Goal: Task Accomplishment & Management: Use online tool/utility

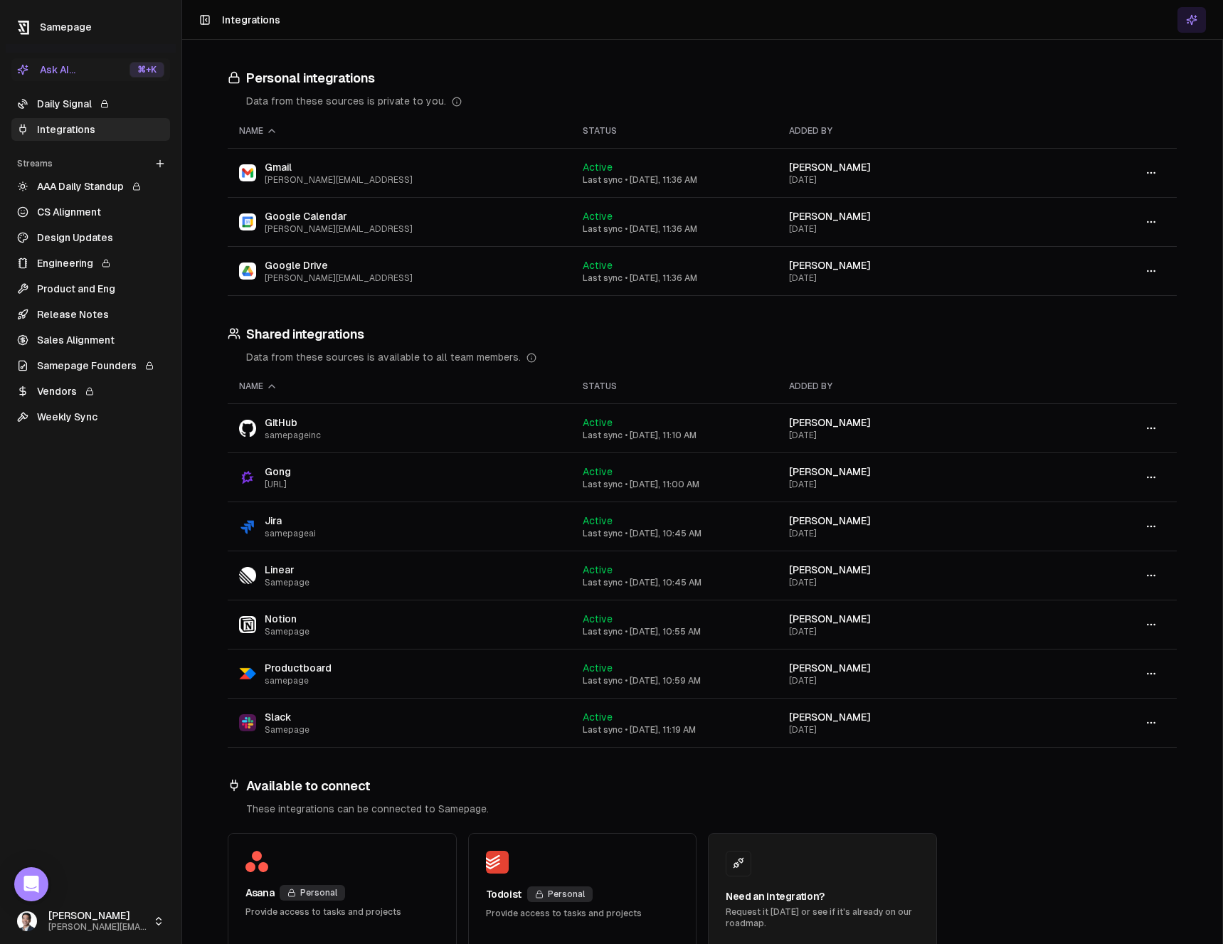
click at [1125, 267] on td at bounding box center [1115, 270] width 124 height 49
click at [1145, 267] on icon "button" at bounding box center [1150, 270] width 11 height 11
click at [1131, 292] on div "Configure" at bounding box center [1140, 301] width 84 height 23
click at [1145, 271] on icon "button" at bounding box center [1150, 270] width 11 height 11
click at [1145, 275] on icon "button" at bounding box center [1150, 270] width 11 height 11
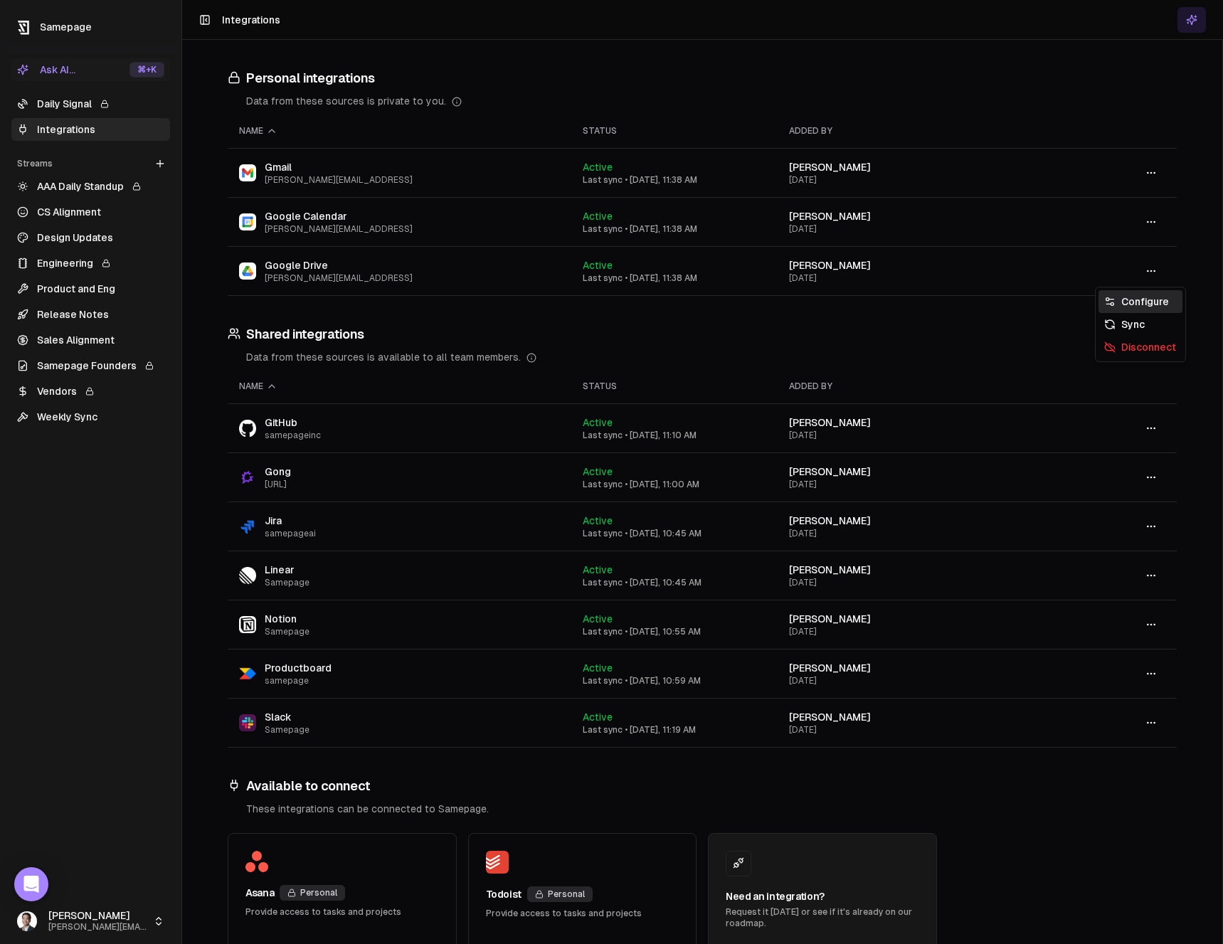
click at [1125, 297] on div "Configure" at bounding box center [1140, 301] width 84 height 23
click at [1153, 268] on button "button" at bounding box center [1151, 271] width 28 height 26
click at [1137, 295] on div "Configure" at bounding box center [1140, 301] width 84 height 23
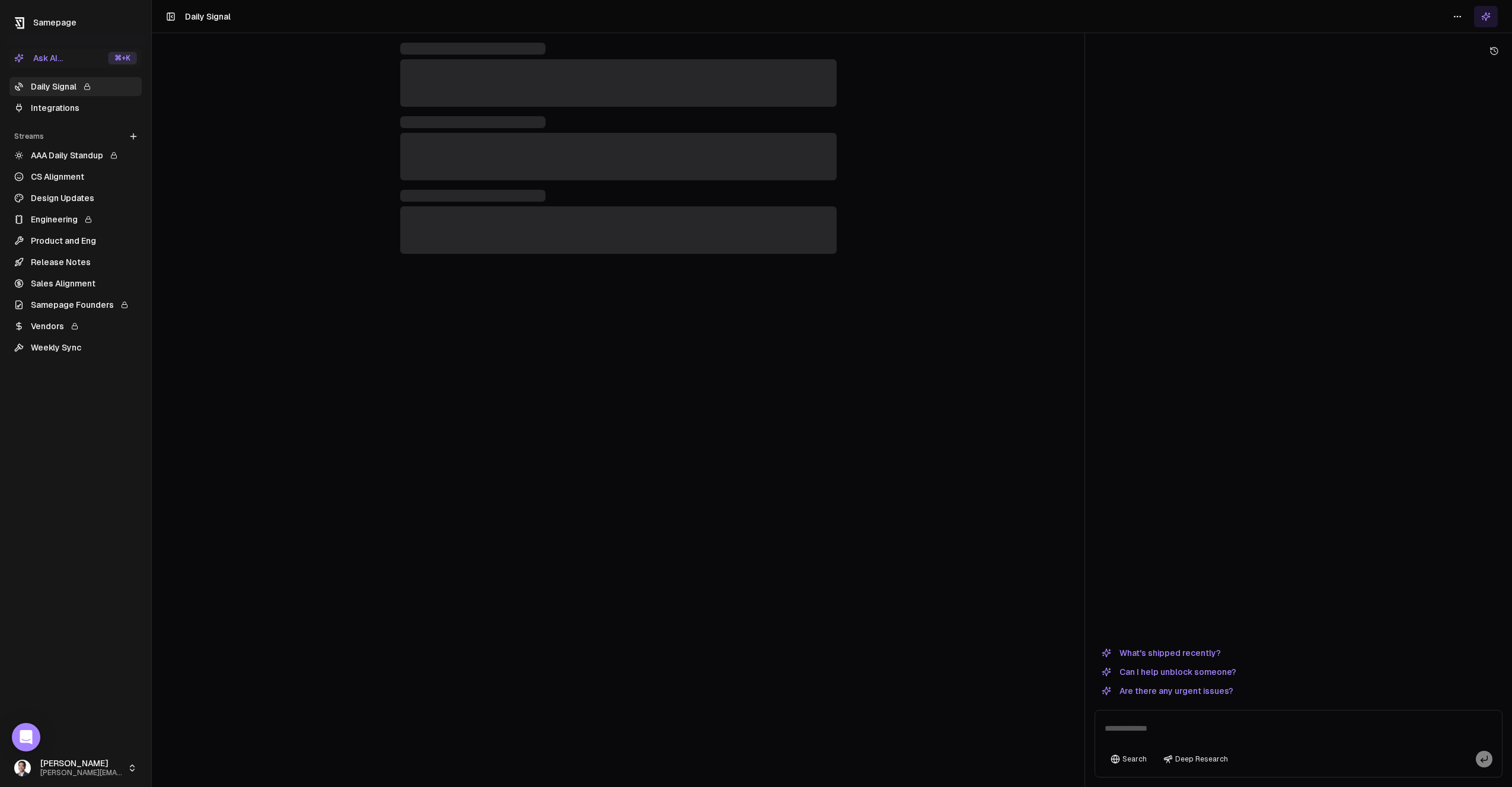
click at [110, 107] on link "Integrations" at bounding box center [75, 108] width 133 height 19
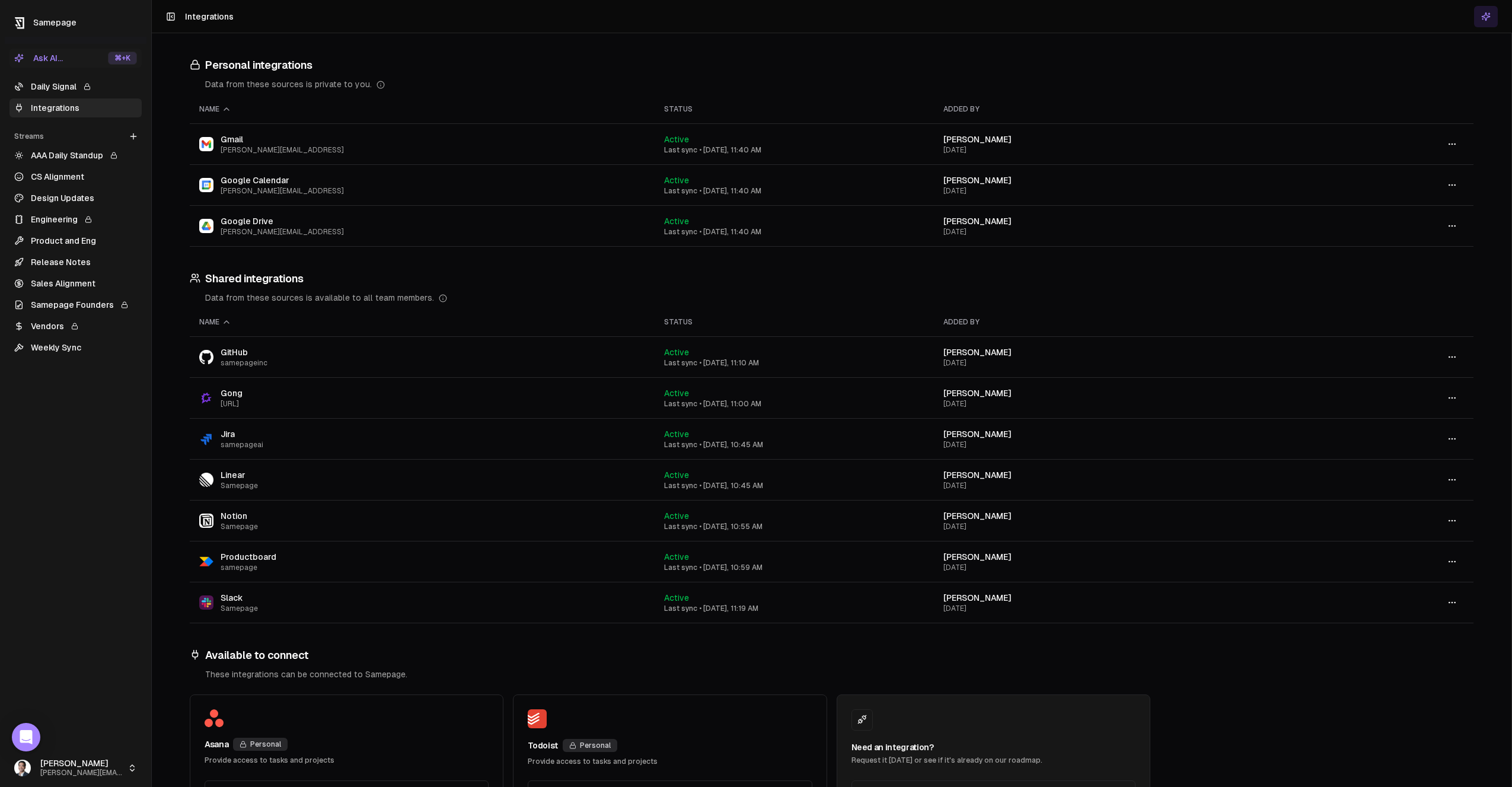
click at [1447, 228] on icon "button" at bounding box center [1451, 225] width 9 height 9
click at [1437, 245] on div "Configure" at bounding box center [1443, 251] width 70 height 19
